Goal: Information Seeking & Learning: Learn about a topic

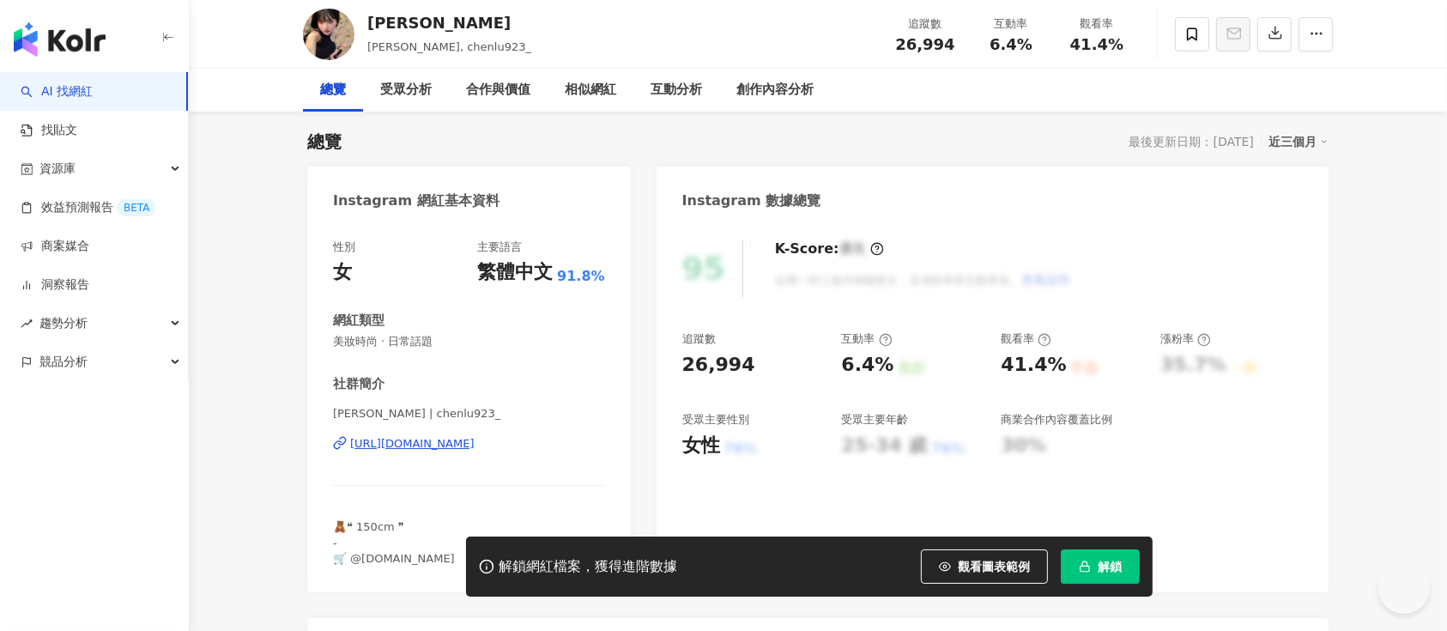
click at [1094, 567] on button "解鎖" at bounding box center [1100, 566] width 79 height 34
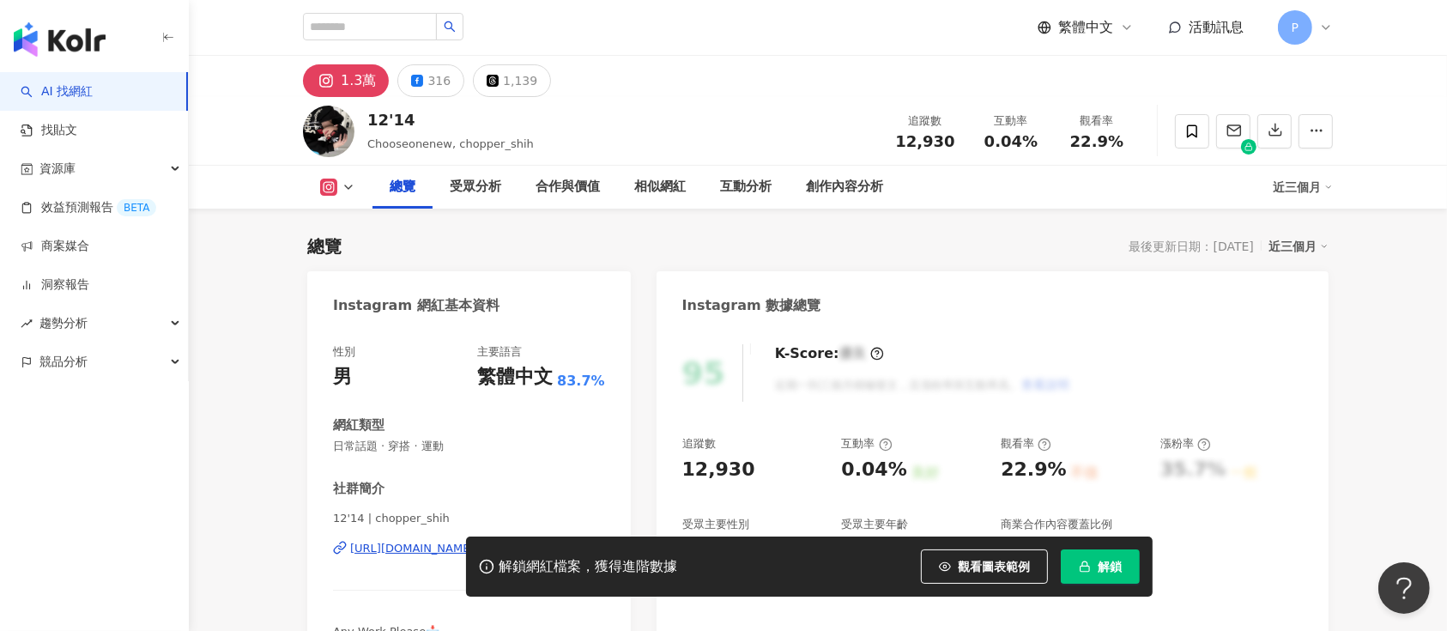
scroll to position [105, 0]
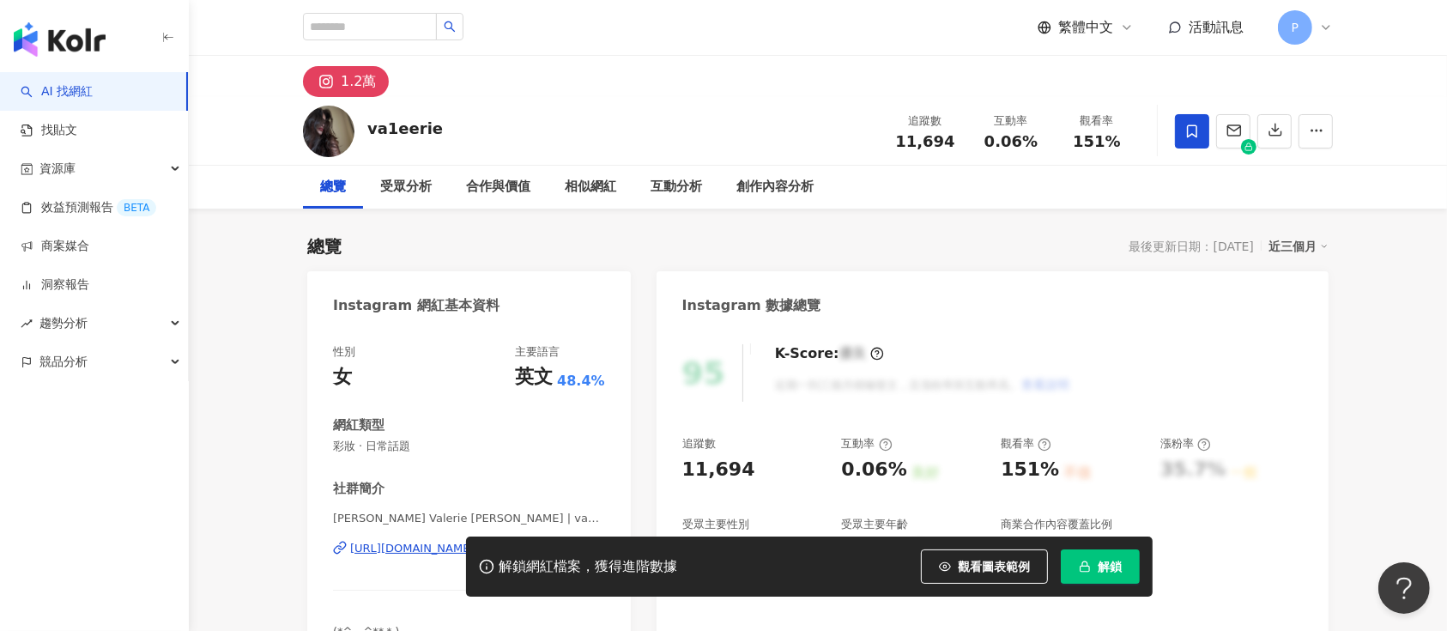
scroll to position [105, 0]
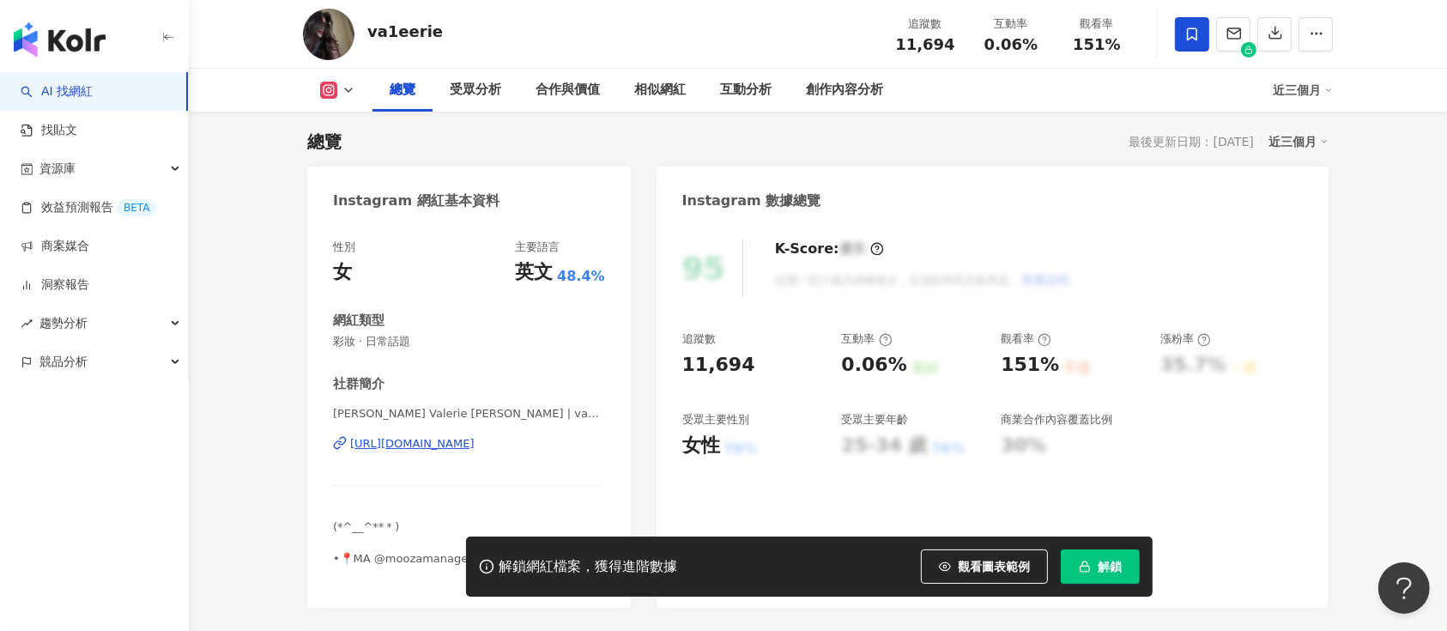
click at [1112, 566] on span "解鎖" at bounding box center [1110, 567] width 24 height 14
